Goal: Information Seeking & Learning: Compare options

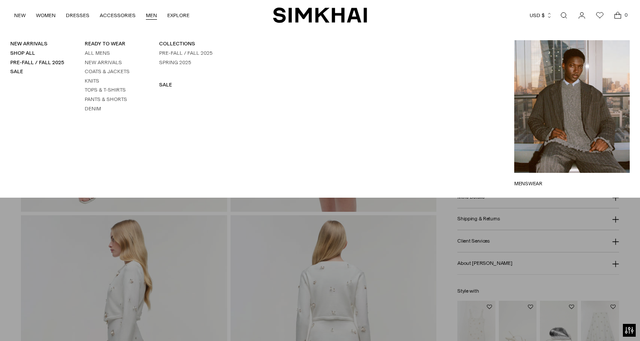
scroll to position [395, 0]
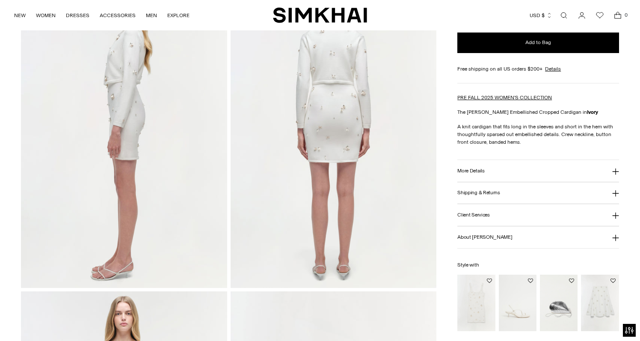
click at [195, 263] on img at bounding box center [124, 133] width 206 height 309
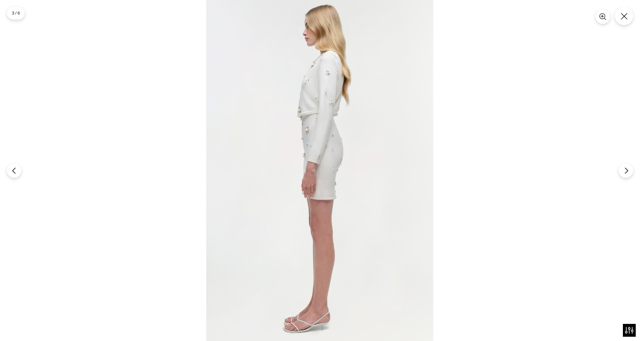
click at [164, 230] on div at bounding box center [320, 170] width 640 height 341
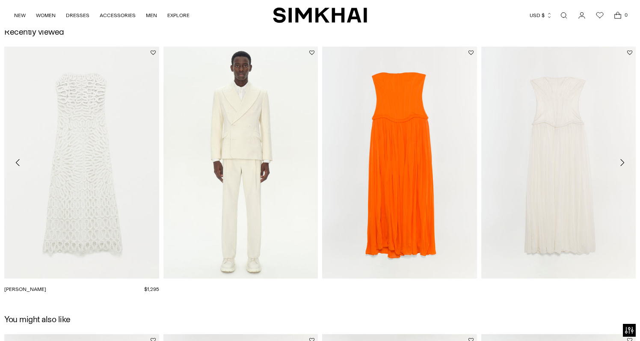
scroll to position [1000, 0]
click at [516, 286] on link "Adalys Strapless Jersey Dress" at bounding box center [515, 289] width 68 height 6
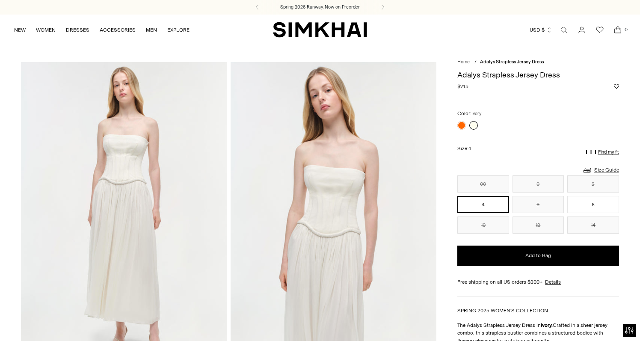
click at [349, 172] on img at bounding box center [333, 216] width 206 height 309
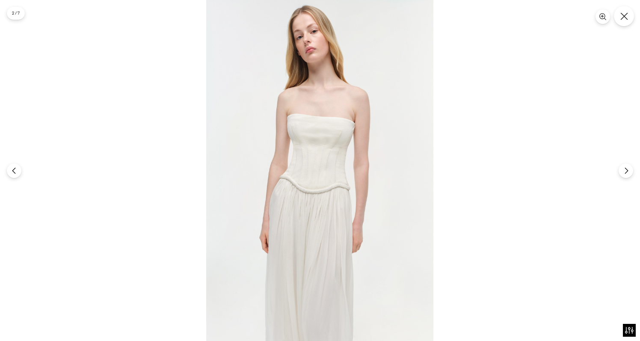
click at [624, 16] on icon "Close" at bounding box center [624, 16] width 8 height 8
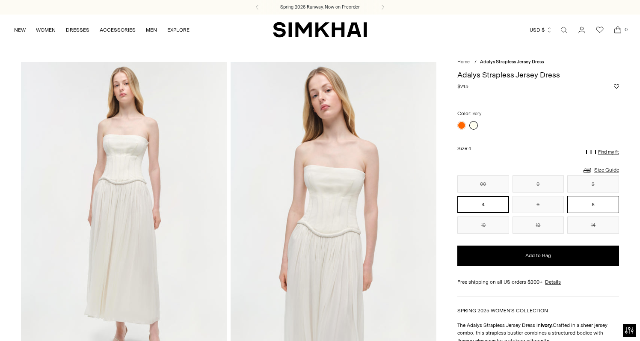
click at [584, 201] on button "8" at bounding box center [592, 204] width 51 height 17
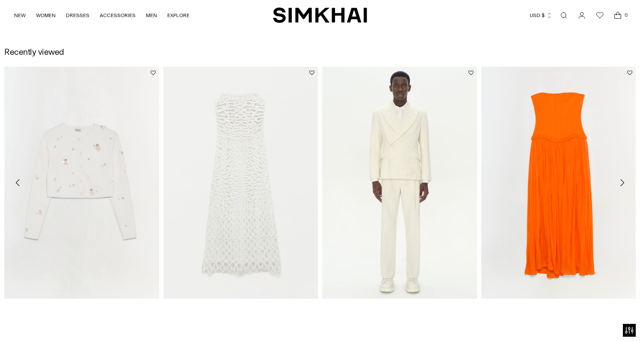
scroll to position [1302, 0]
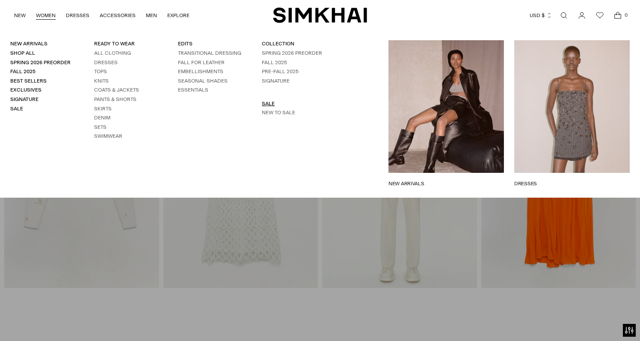
click at [265, 103] on link "SALE" at bounding box center [268, 103] width 13 height 6
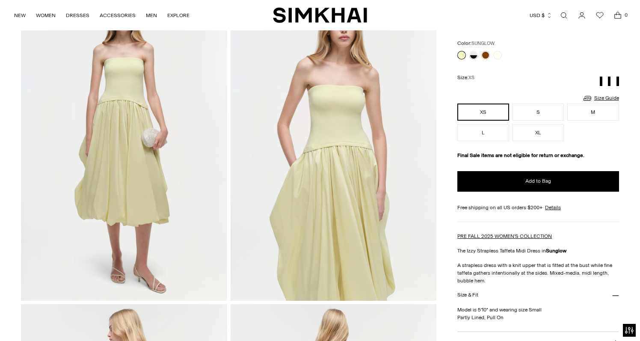
scroll to position [83, 0]
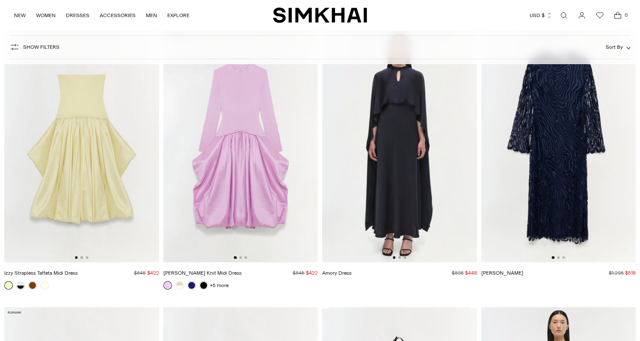
scroll to position [89, 0]
click at [201, 177] on img at bounding box center [240, 146] width 155 height 232
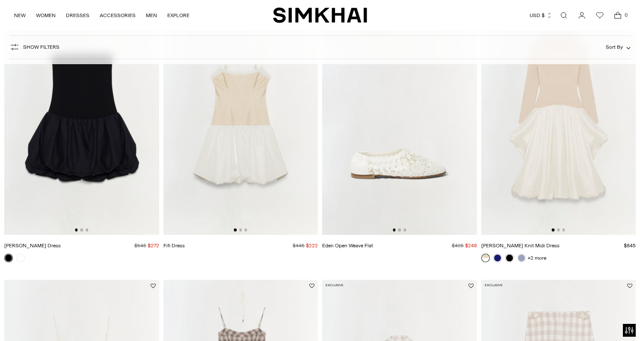
scroll to position [644, 0]
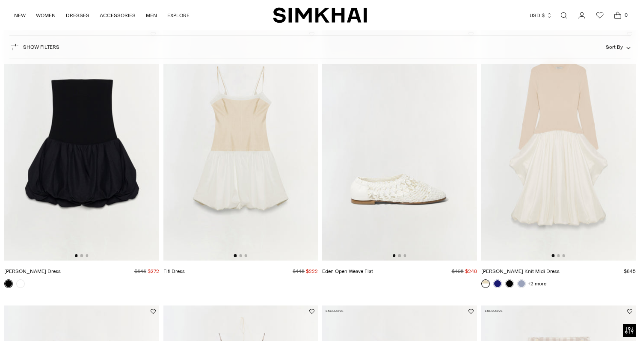
click at [229, 222] on img at bounding box center [240, 144] width 155 height 232
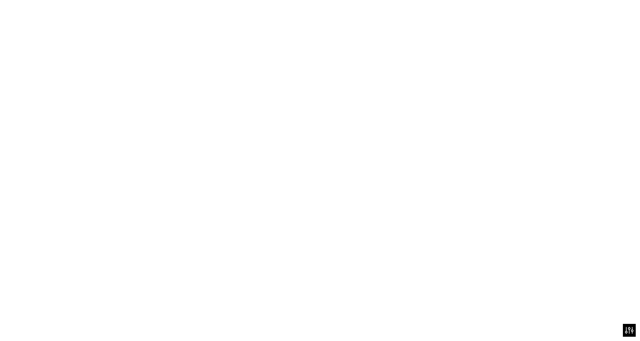
scroll to position [669, 0]
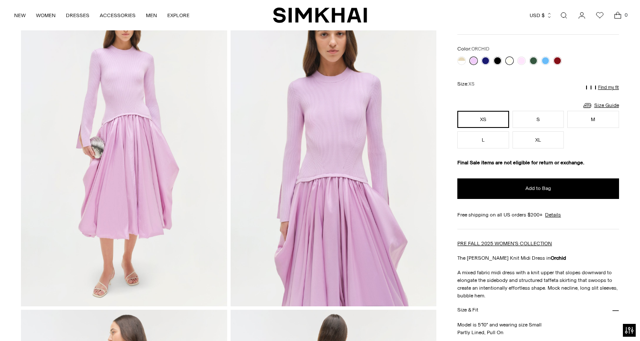
scroll to position [68, 0]
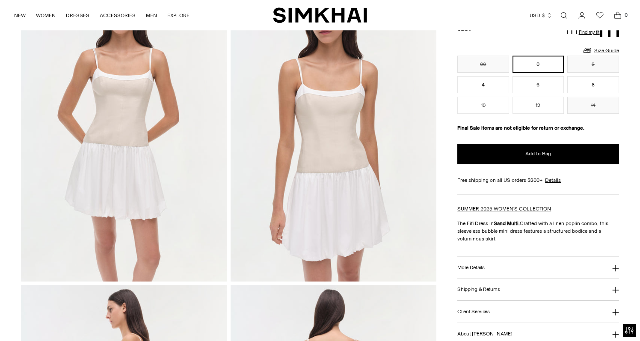
scroll to position [135, 0]
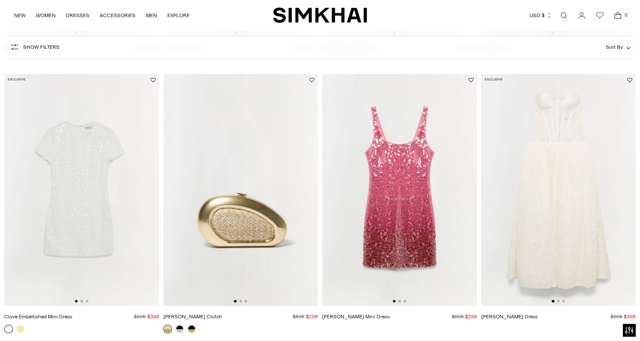
scroll to position [2260, 0]
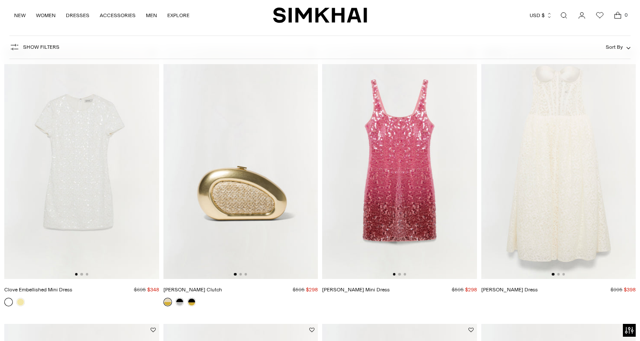
click at [522, 162] on img at bounding box center [558, 163] width 155 height 232
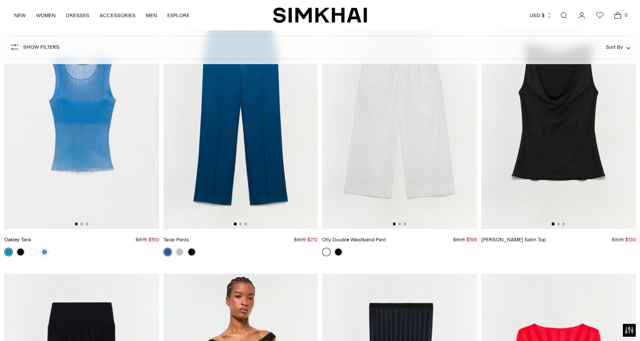
scroll to position [3926, 0]
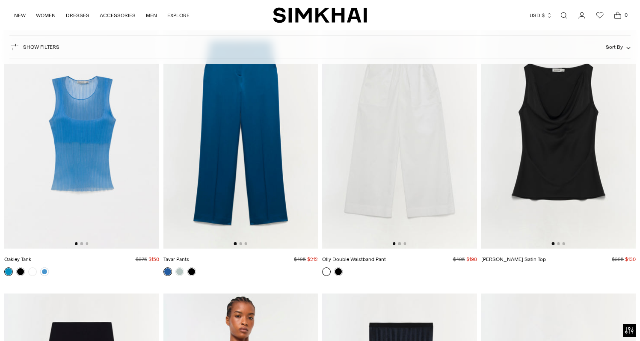
click at [432, 102] on img at bounding box center [399, 132] width 155 height 232
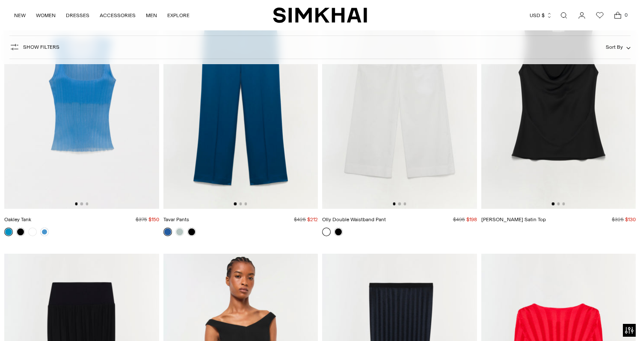
scroll to position [3967, 0]
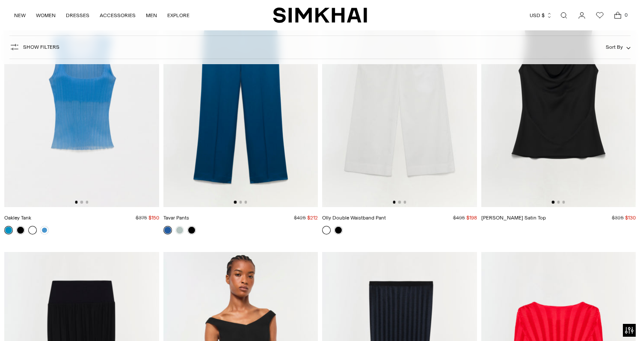
click at [29, 232] on link at bounding box center [32, 230] width 9 height 9
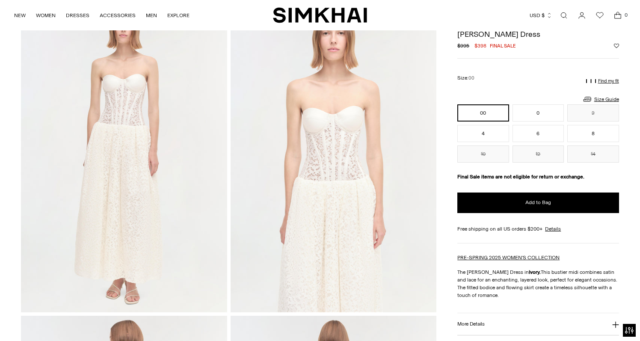
scroll to position [61, 0]
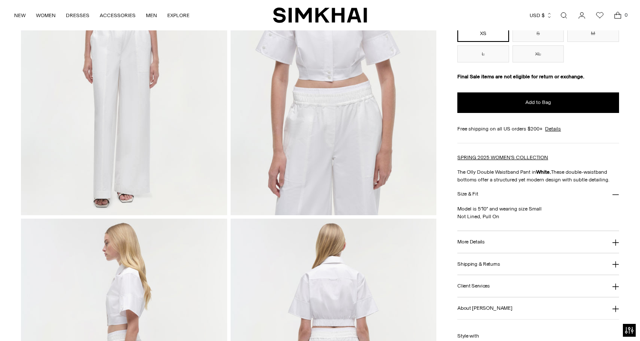
scroll to position [94, 0]
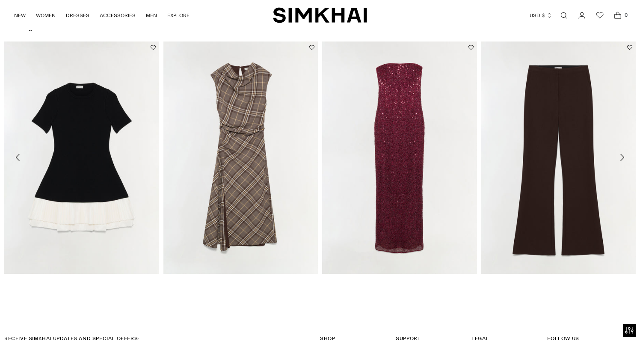
scroll to position [1296, 0]
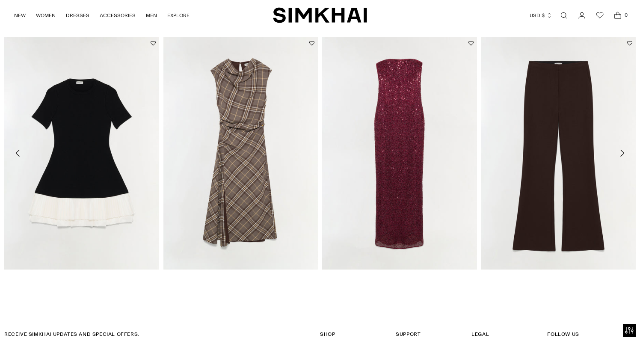
click at [623, 154] on icon "Move to next carousel slide" at bounding box center [622, 153] width 10 height 10
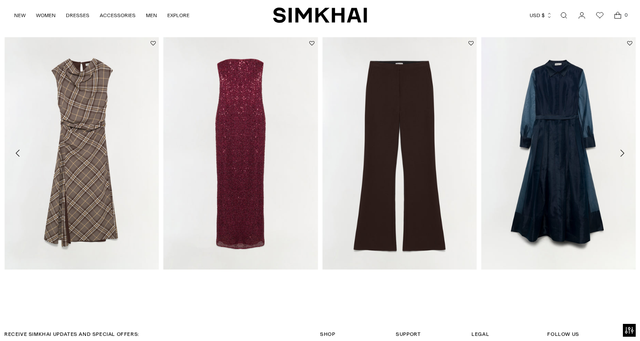
click at [623, 154] on icon "Move to next carousel slide" at bounding box center [622, 153] width 10 height 10
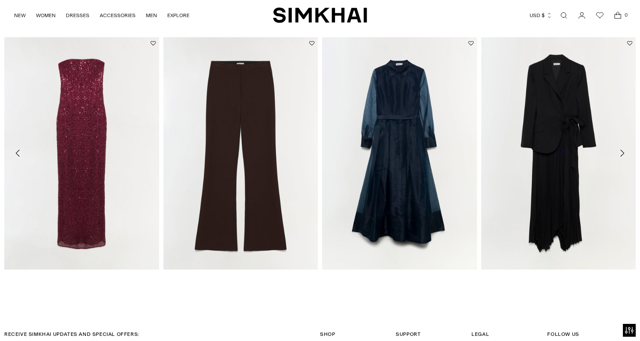
click at [623, 154] on icon "Move to next carousel slide" at bounding box center [622, 153] width 10 height 10
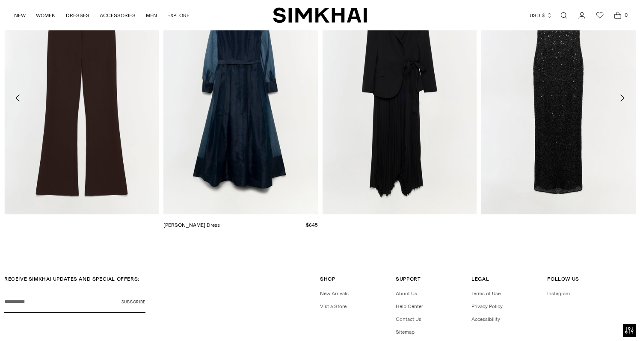
scroll to position [1415, 0]
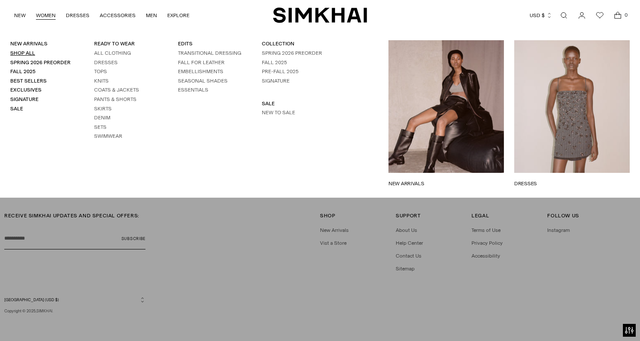
click at [33, 56] on link "Shop All" at bounding box center [22, 53] width 25 height 6
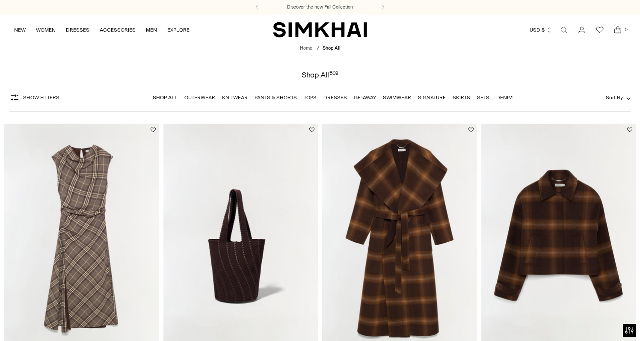
click at [27, 96] on span "Show Filters" at bounding box center [41, 97] width 36 height 6
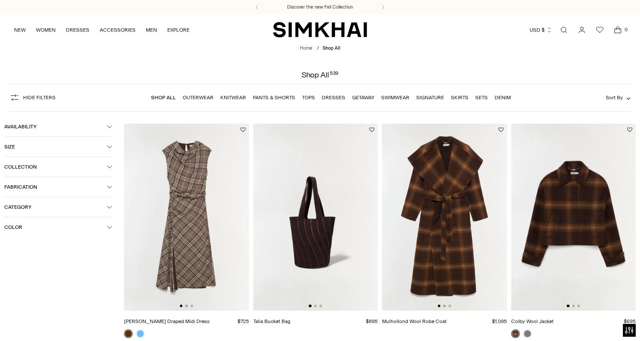
click at [83, 224] on button "Color" at bounding box center [58, 227] width 109 height 20
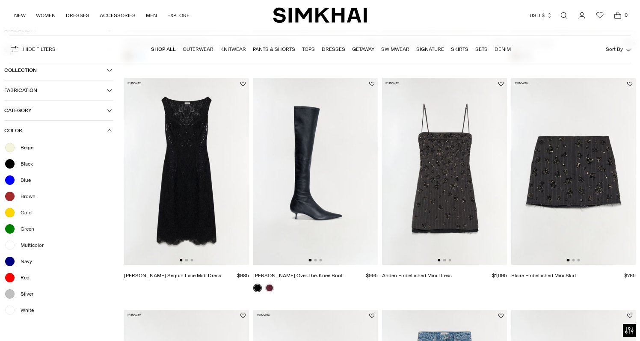
scroll to position [324, 0]
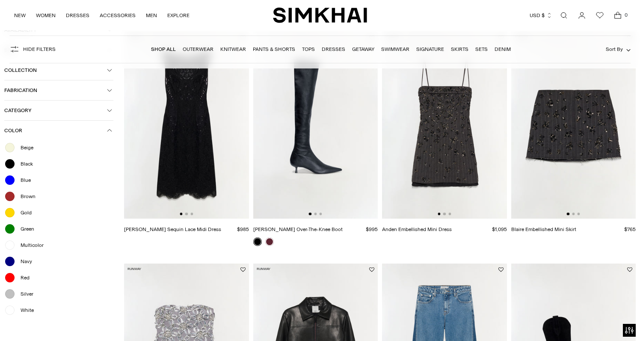
click at [25, 310] on span "White" at bounding box center [24, 310] width 18 height 8
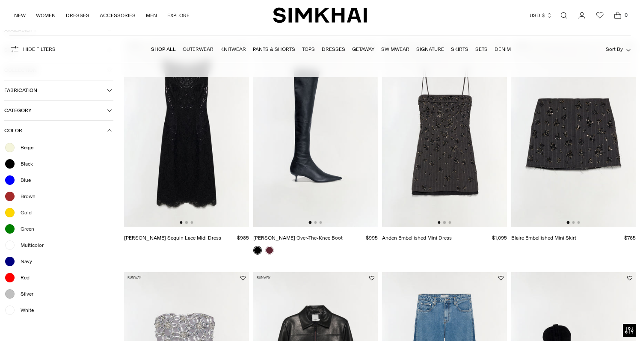
scroll to position [332, 0]
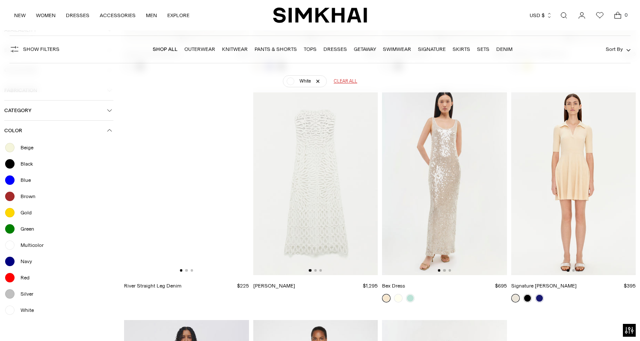
scroll to position [4200, 0]
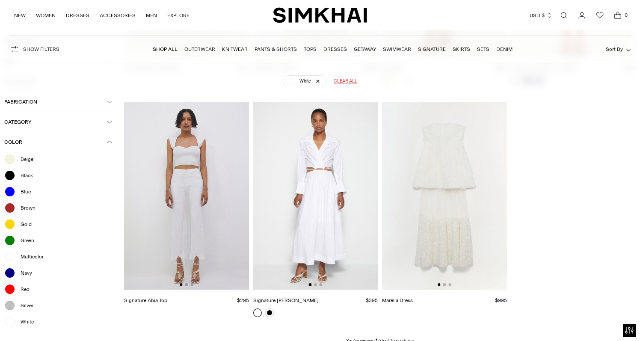
click at [430, 200] on img at bounding box center [444, 195] width 125 height 187
